Goal: Browse casually

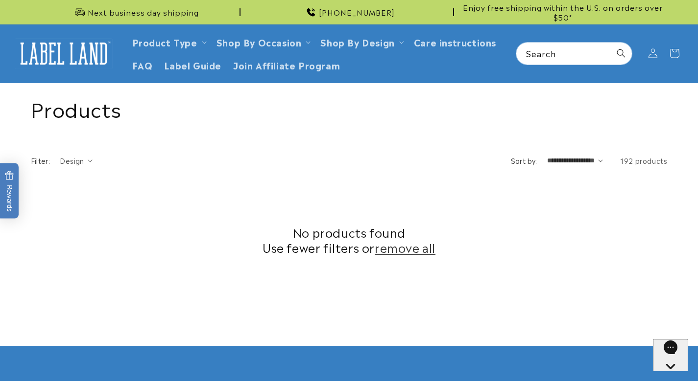
scroll to position [122, 0]
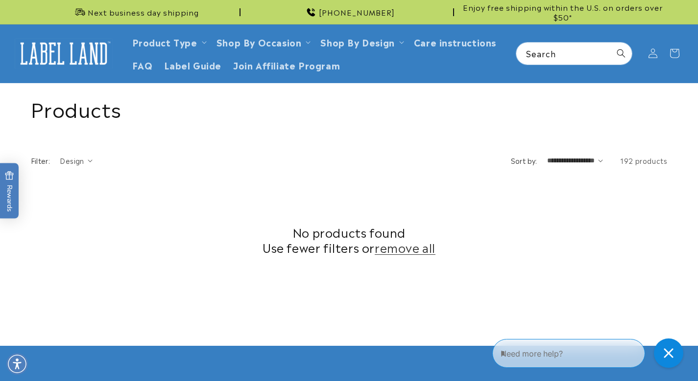
scroll to position [353, 0]
